Goal: Information Seeking & Learning: Learn about a topic

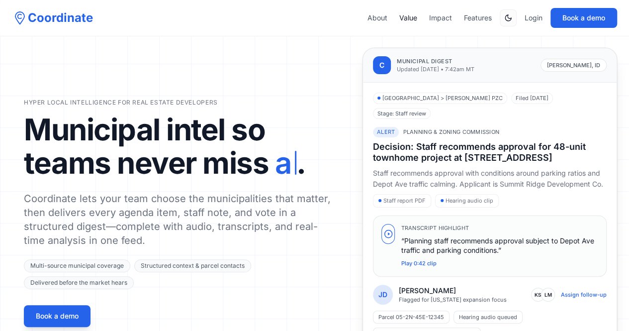
click at [404, 17] on link "Value" at bounding box center [408, 18] width 18 height 10
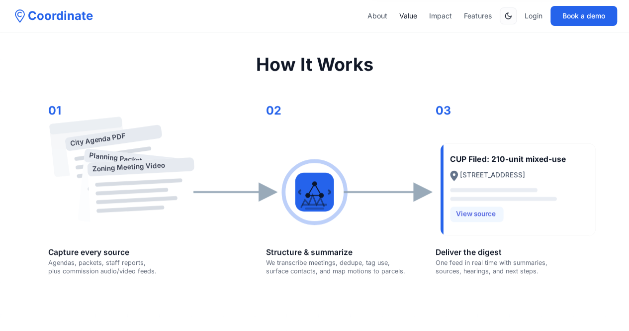
scroll to position [391, 0]
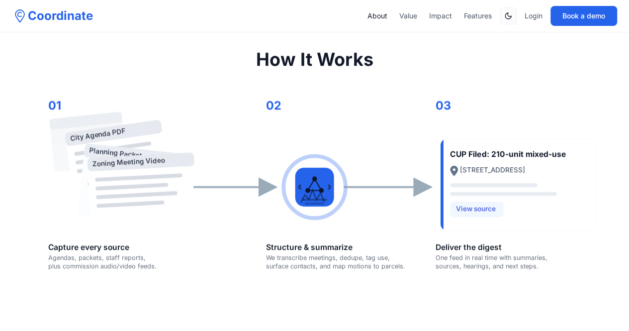
click at [373, 12] on link "About" at bounding box center [377, 16] width 20 height 10
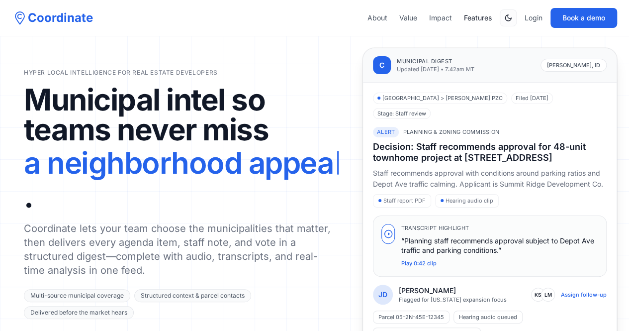
click at [474, 15] on link "Features" at bounding box center [478, 18] width 28 height 10
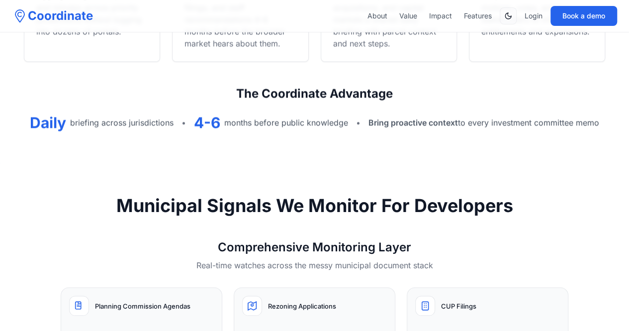
scroll to position [731, 0]
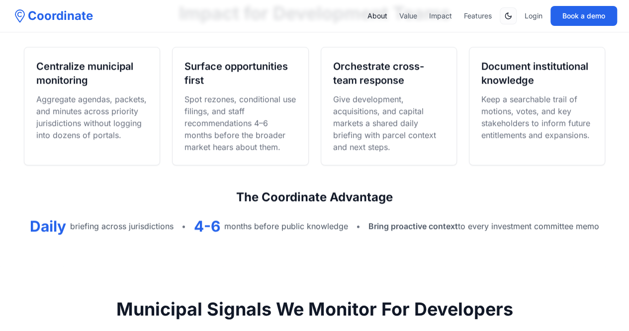
click at [376, 16] on link "About" at bounding box center [377, 16] width 20 height 10
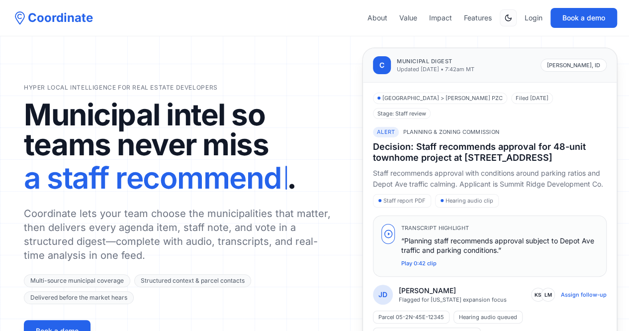
click at [275, 56] on div "Hyper local intelligence for real estate developers Municipal intel so teams ne…" at bounding box center [314, 212] width 581 height 329
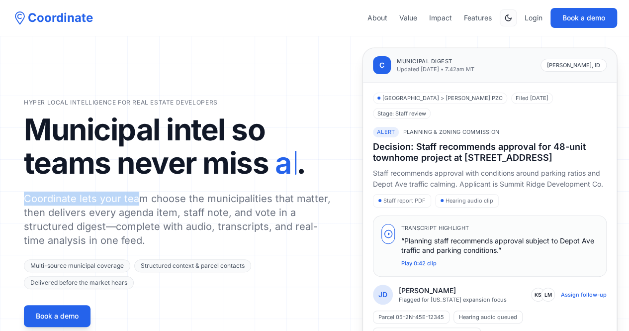
drag, startPoint x: 238, startPoint y: 174, endPoint x: 137, endPoint y: 174, distance: 100.4
click at [137, 174] on div "Hyper local intelligence for real estate developers Municipal intel so teams ne…" at bounding box center [181, 212] width 314 height 228
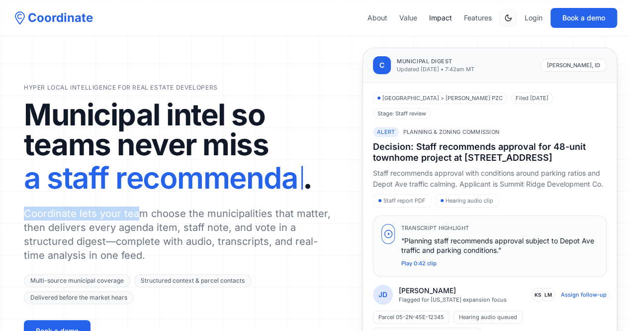
click at [440, 15] on link "Impact" at bounding box center [440, 18] width 23 height 10
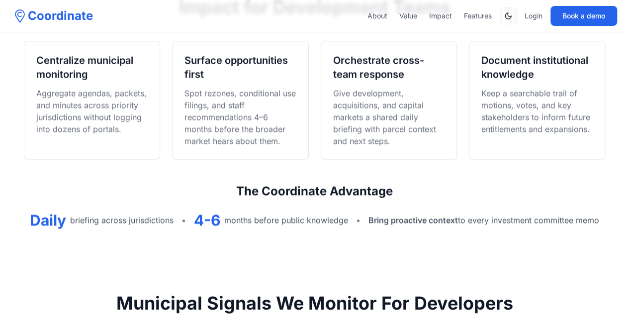
scroll to position [737, 0]
